Goal: Find specific page/section: Find specific page/section

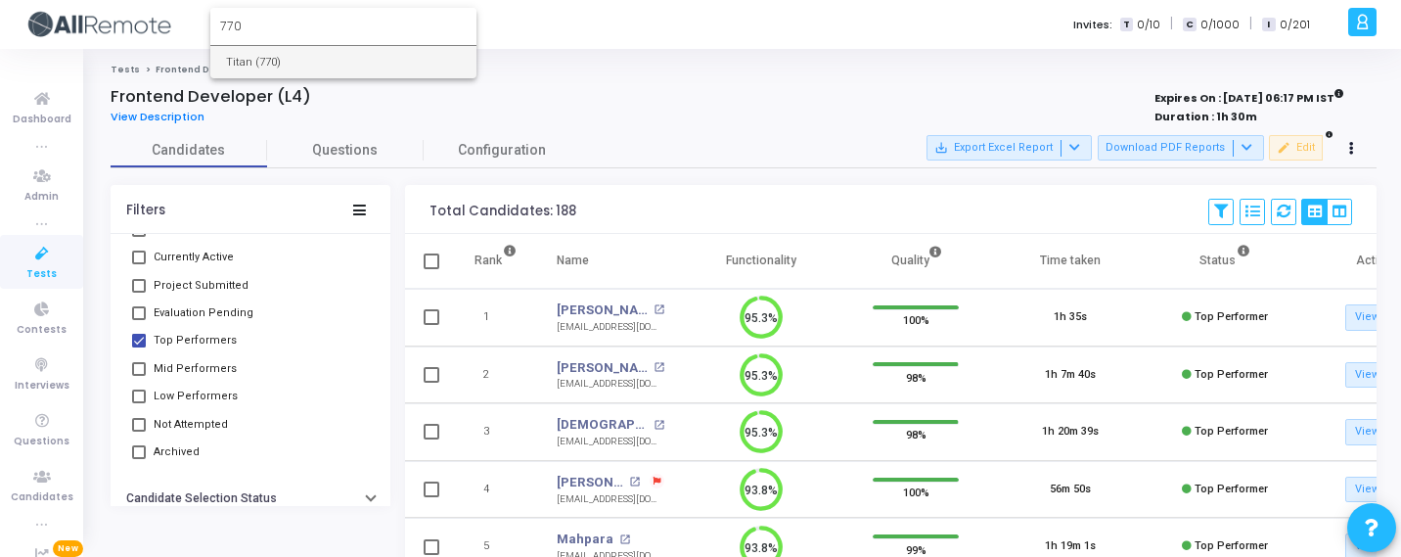
type input "770"
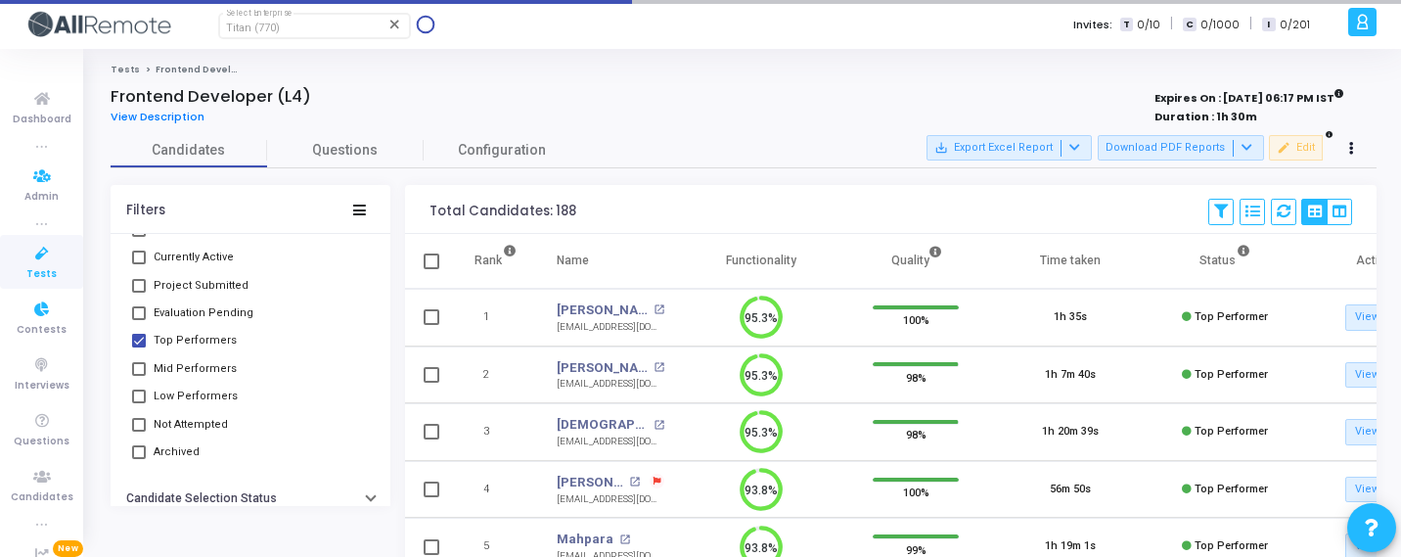
click at [27, 263] on icon at bounding box center [42, 254] width 41 height 24
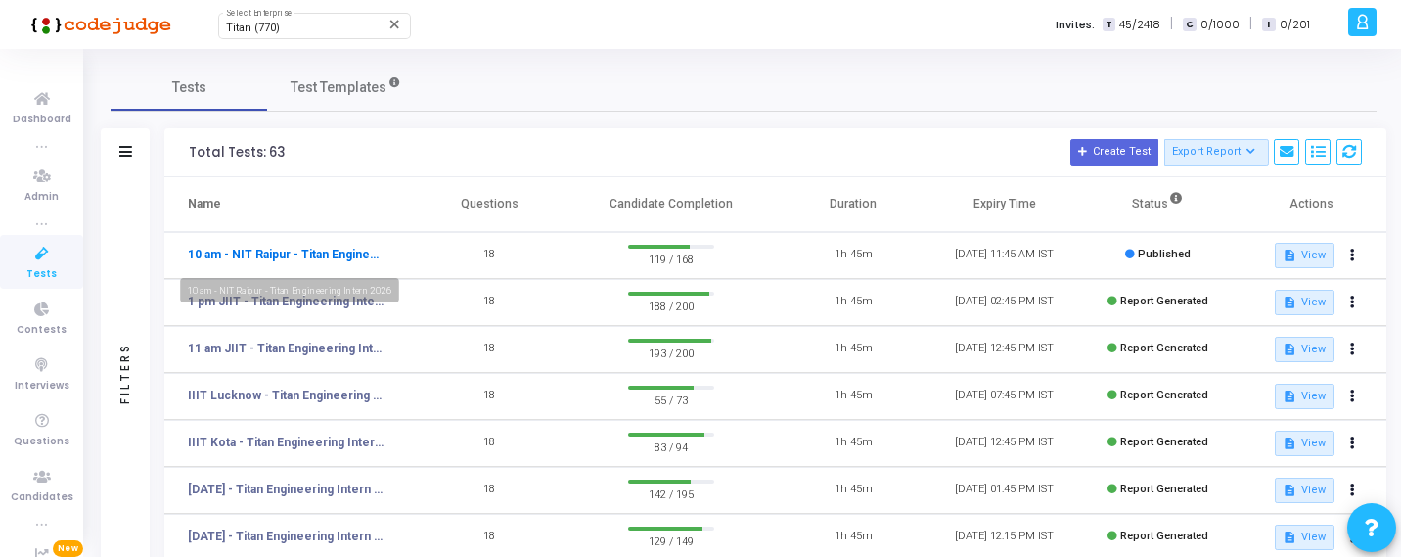
click at [259, 255] on link "10 am - NIT Raipur - Titan Engineering Intern 2026" at bounding box center [286, 255] width 196 height 18
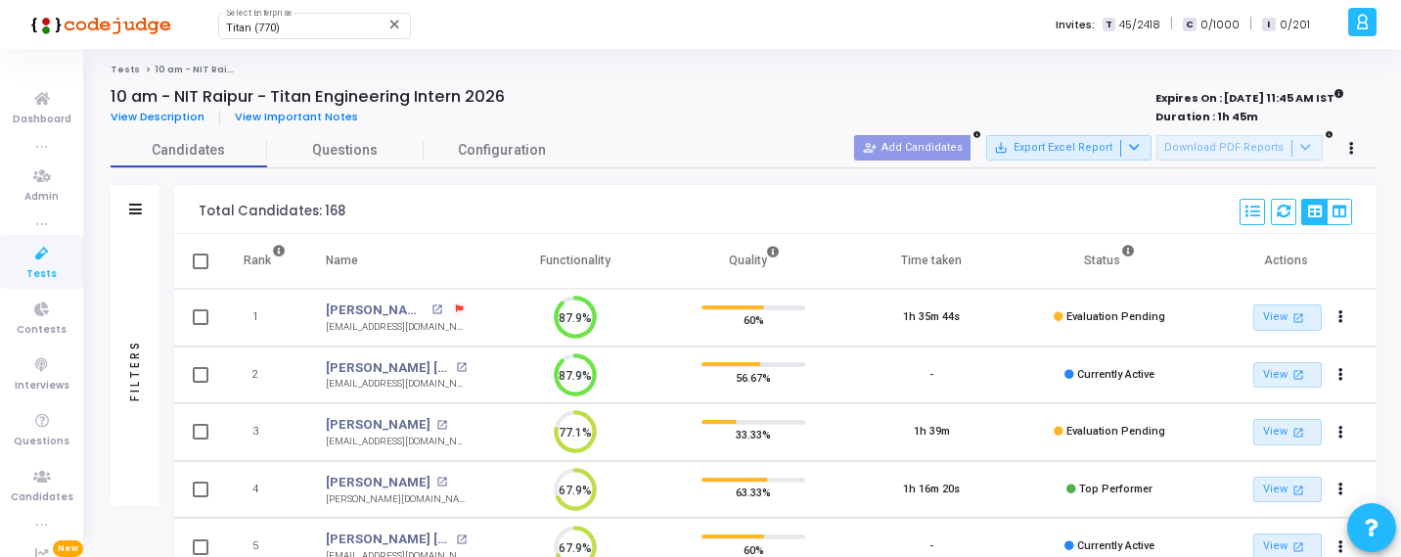
click at [512, 194] on div "Total Candidates: 168 Select S No Name Questions Functionality Quality Time Tak…" at bounding box center [775, 209] width 1202 height 49
